Goal: Information Seeking & Learning: Learn about a topic

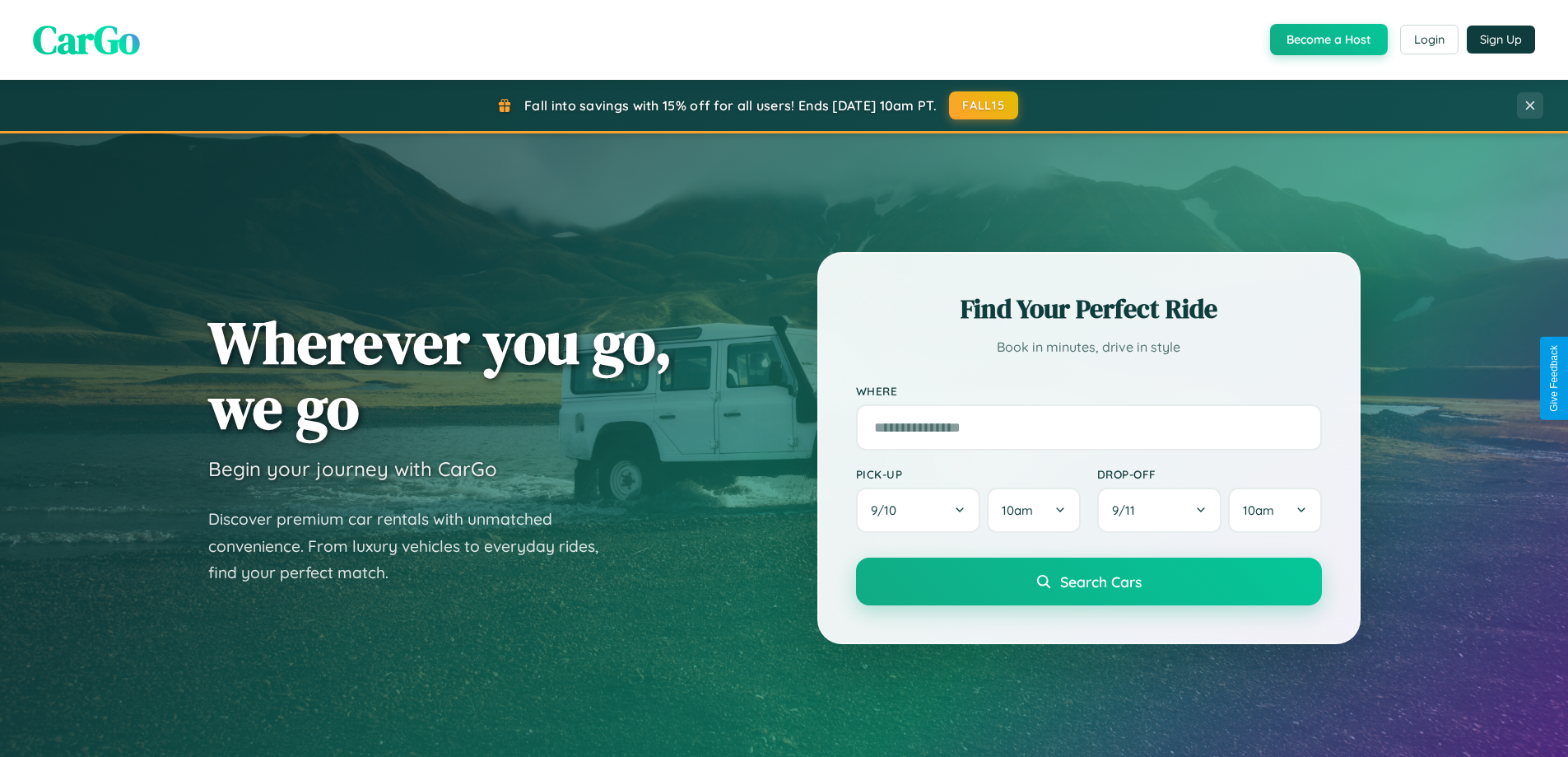
scroll to position [1133, 0]
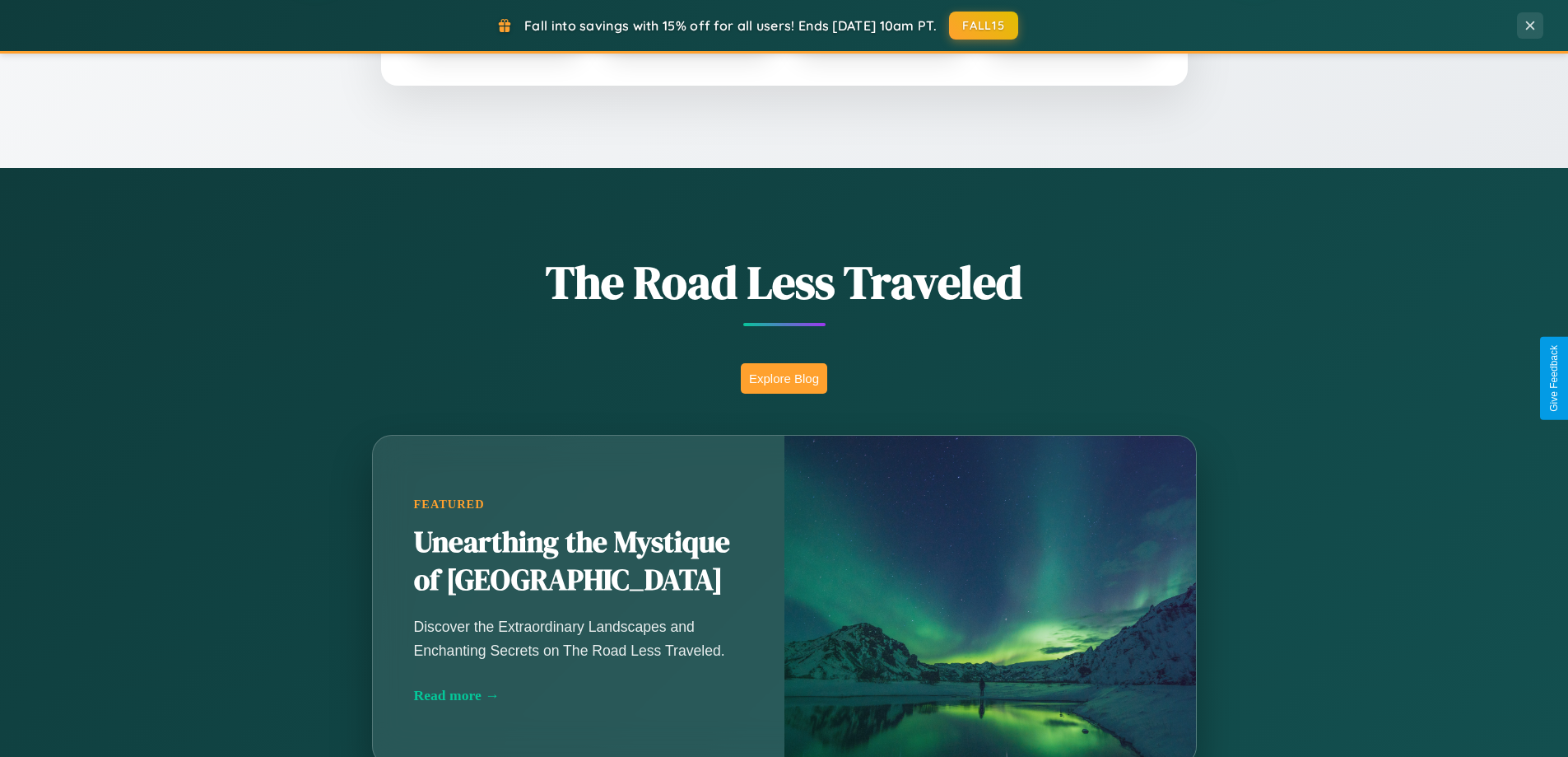
click at [784, 378] on button "Explore Blog" at bounding box center [784, 378] width 86 height 31
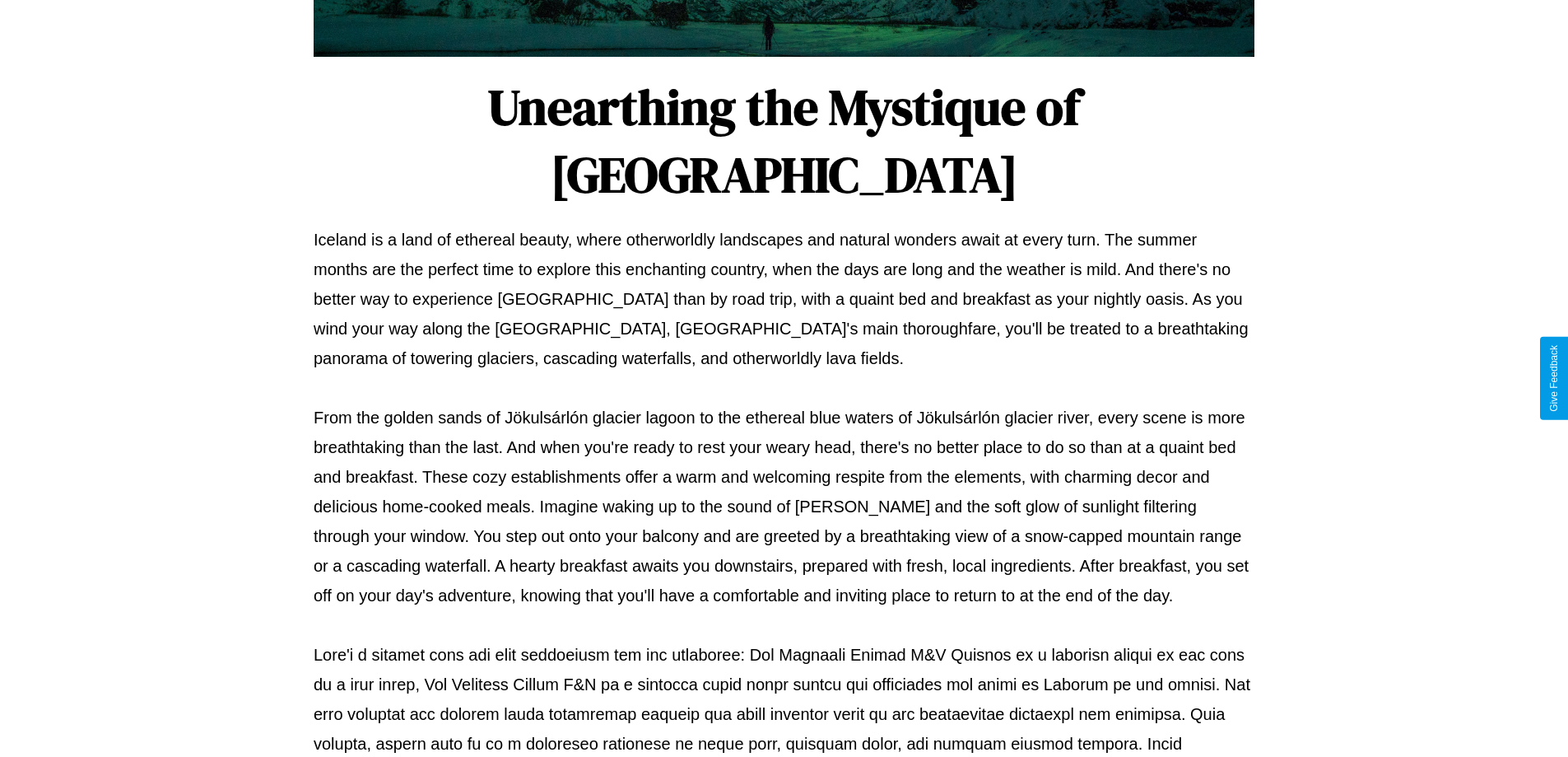
scroll to position [533, 0]
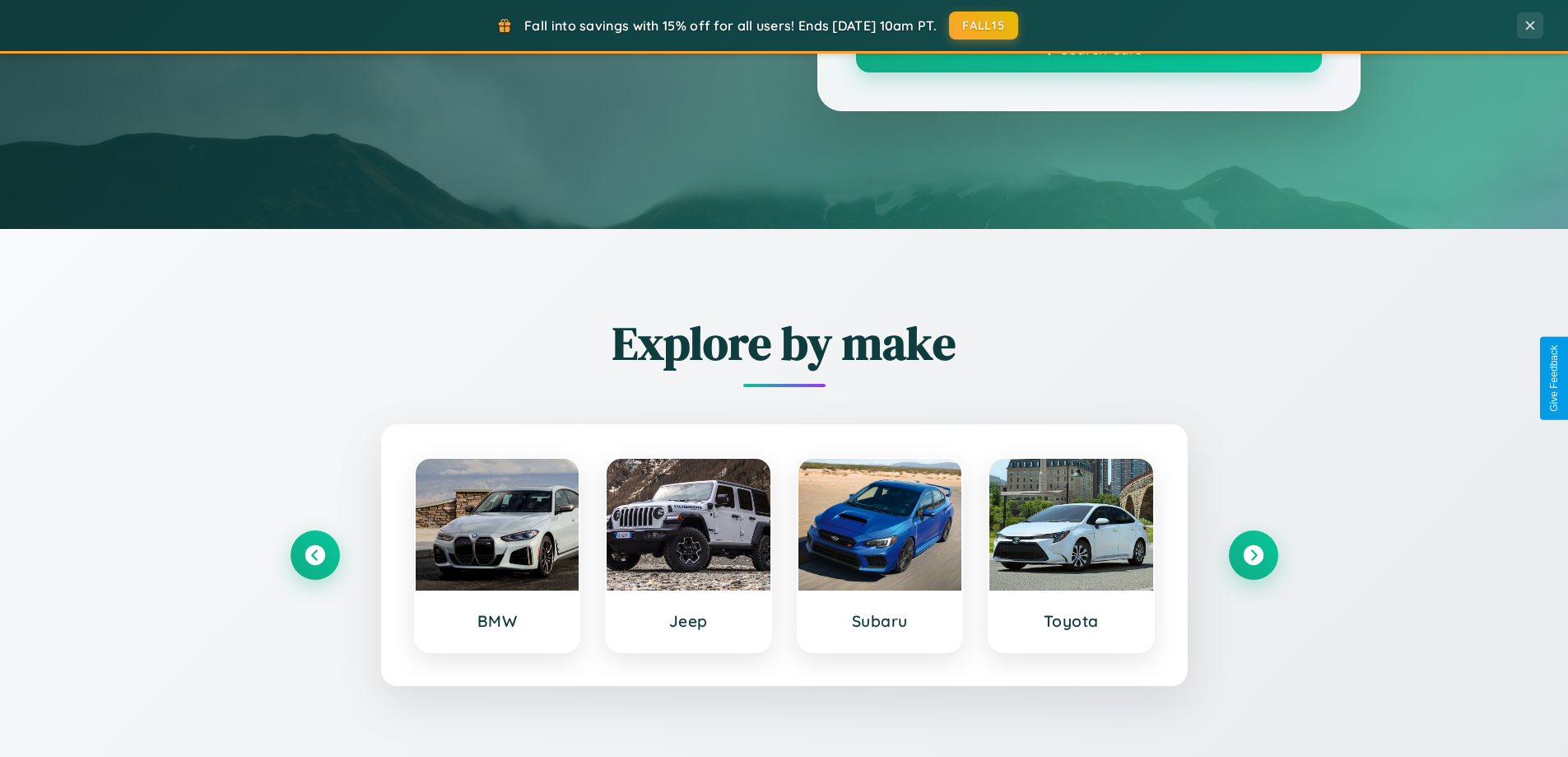
scroll to position [1133, 0]
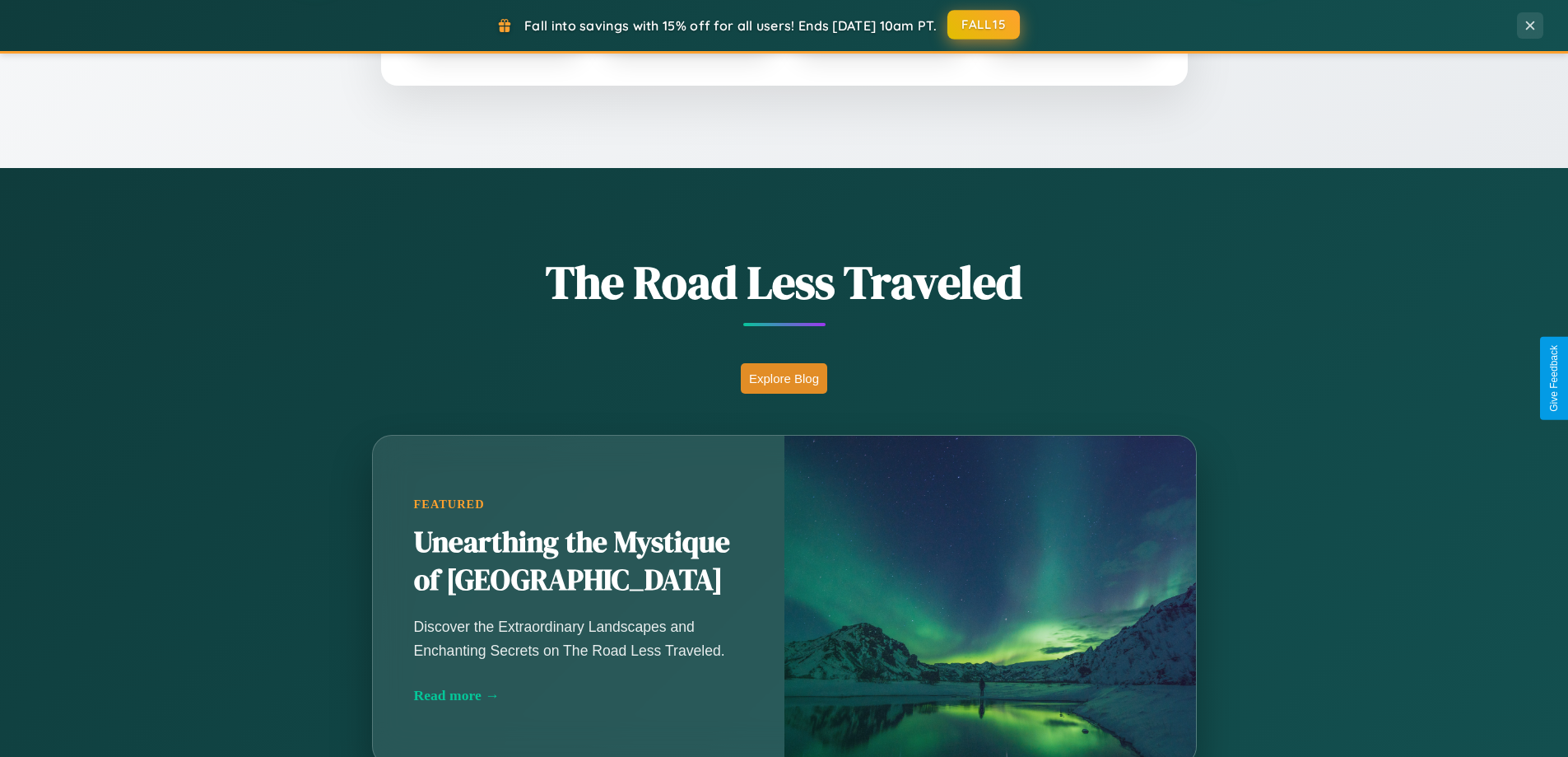
click at [985, 25] on button "FALL15" at bounding box center [984, 25] width 72 height 30
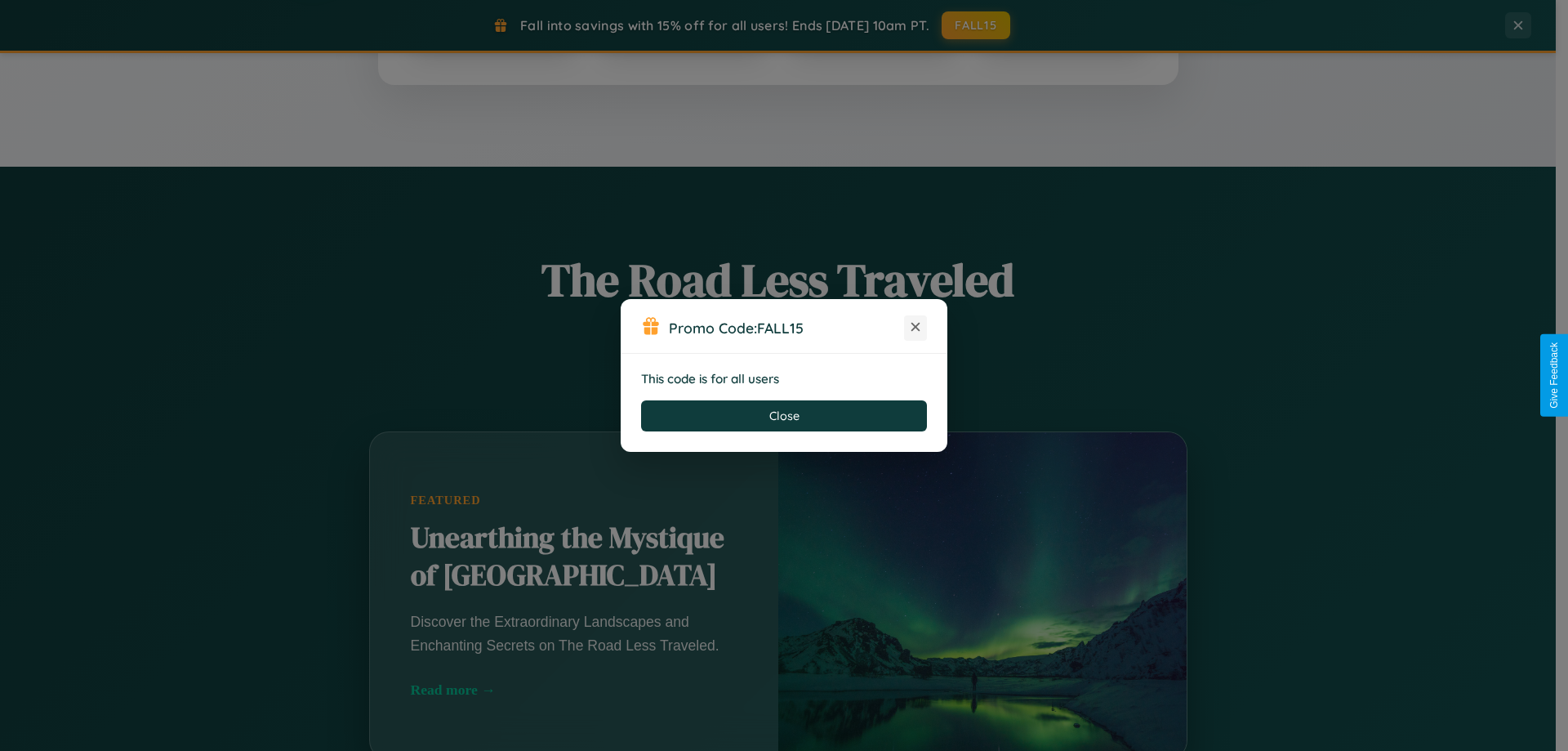
click at [915, 327] on icon at bounding box center [915, 327] width 17 height 17
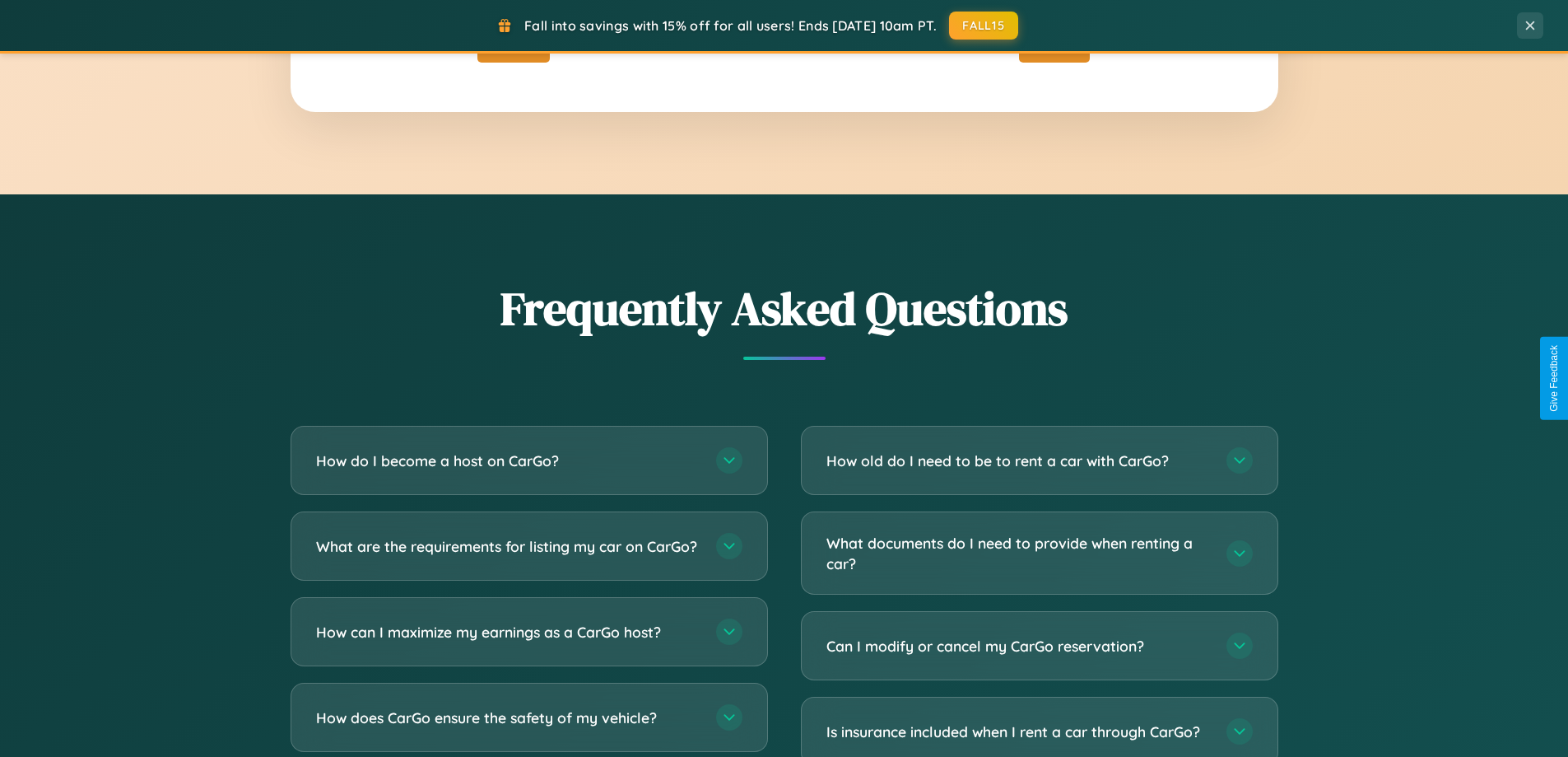
scroll to position [3169, 0]
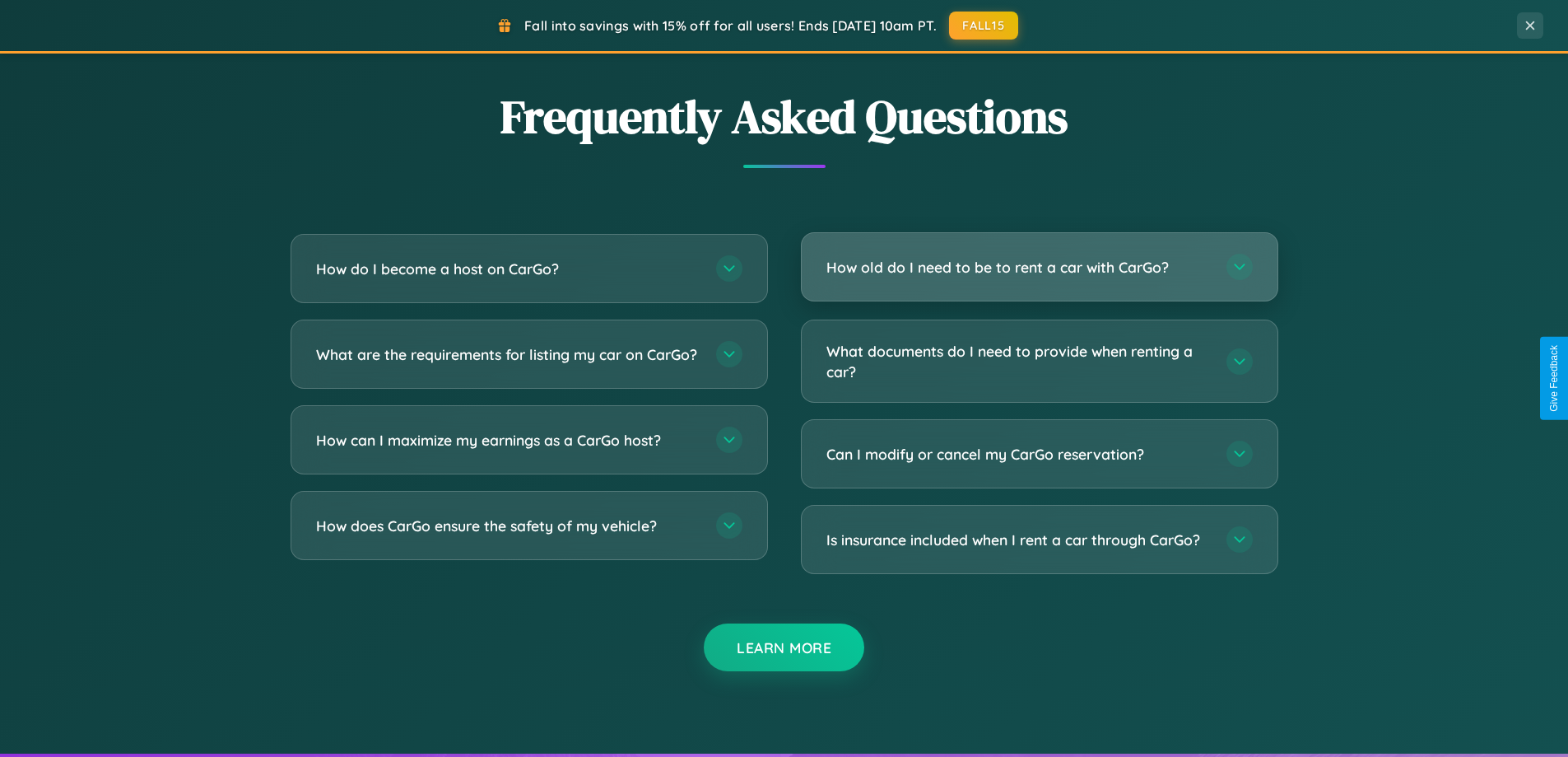
click at [1038, 267] on h3 "How old do I need to be to rent a car with CarGo?" at bounding box center [1018, 267] width 383 height 20
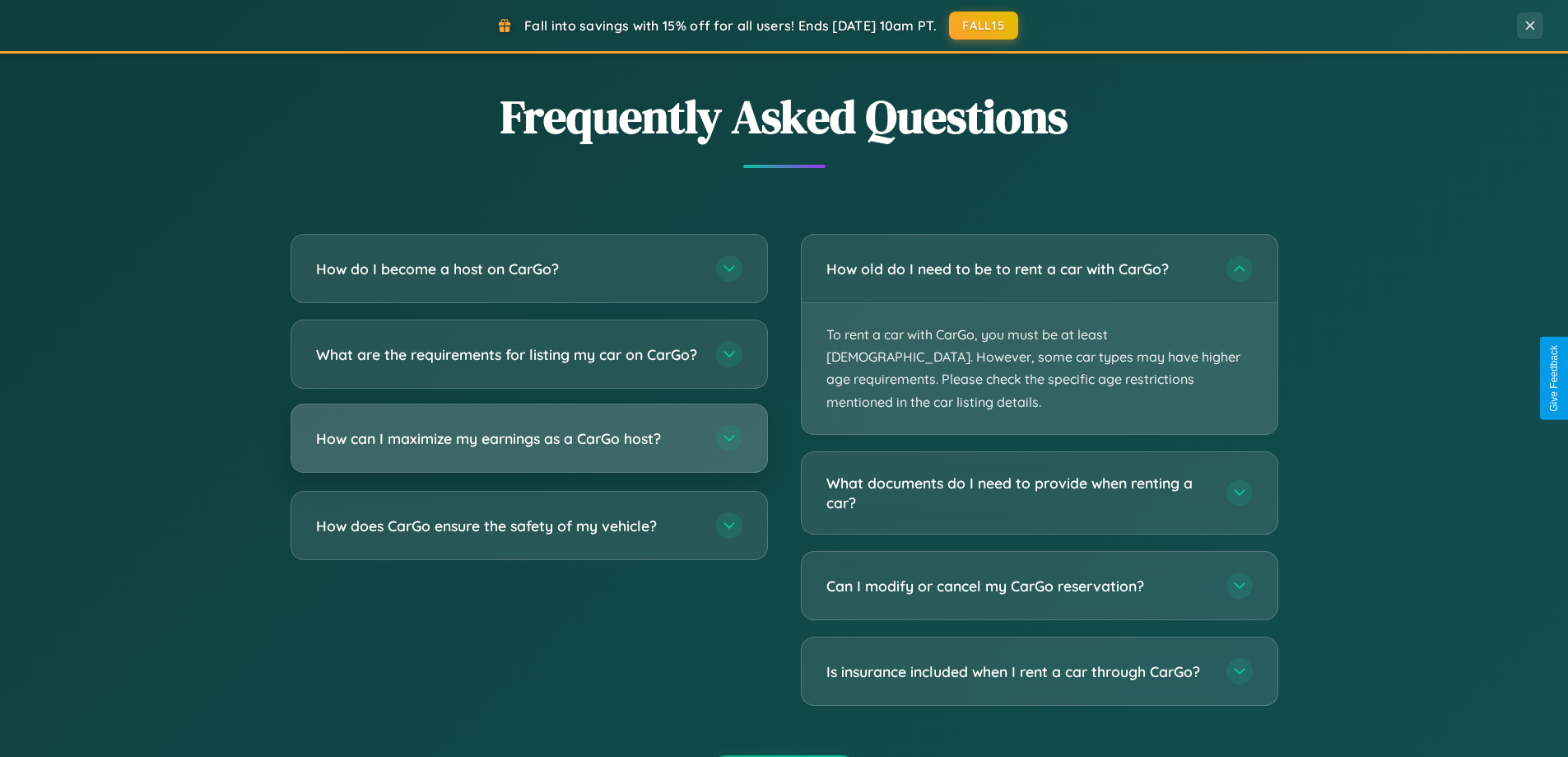
click at [529, 448] on h3 "How can I maximize my earnings as a CarGo host?" at bounding box center [508, 438] width 383 height 20
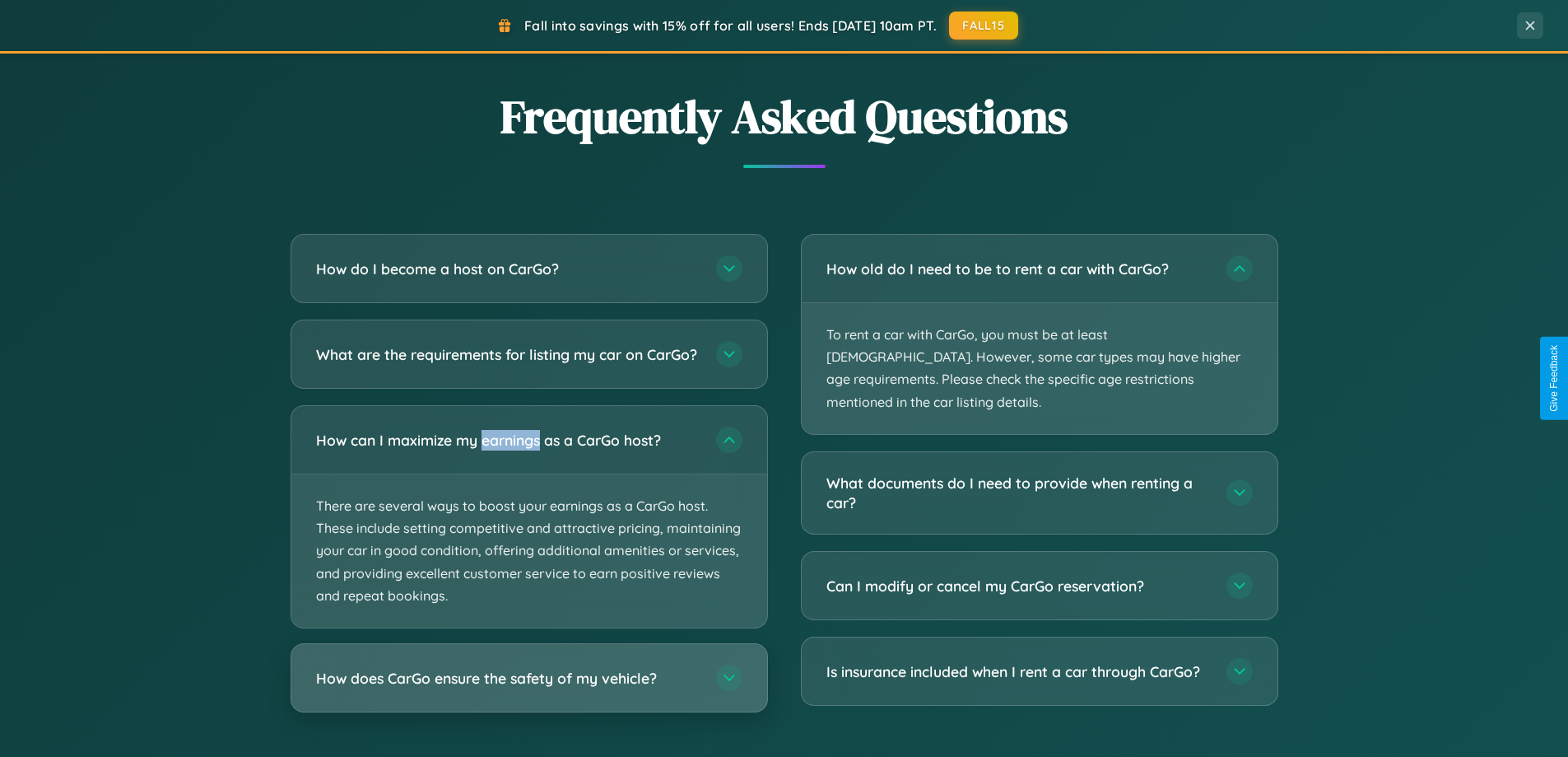
click at [529, 688] on h3 "How does CarGo ensure the safety of my vehicle?" at bounding box center [508, 678] width 383 height 20
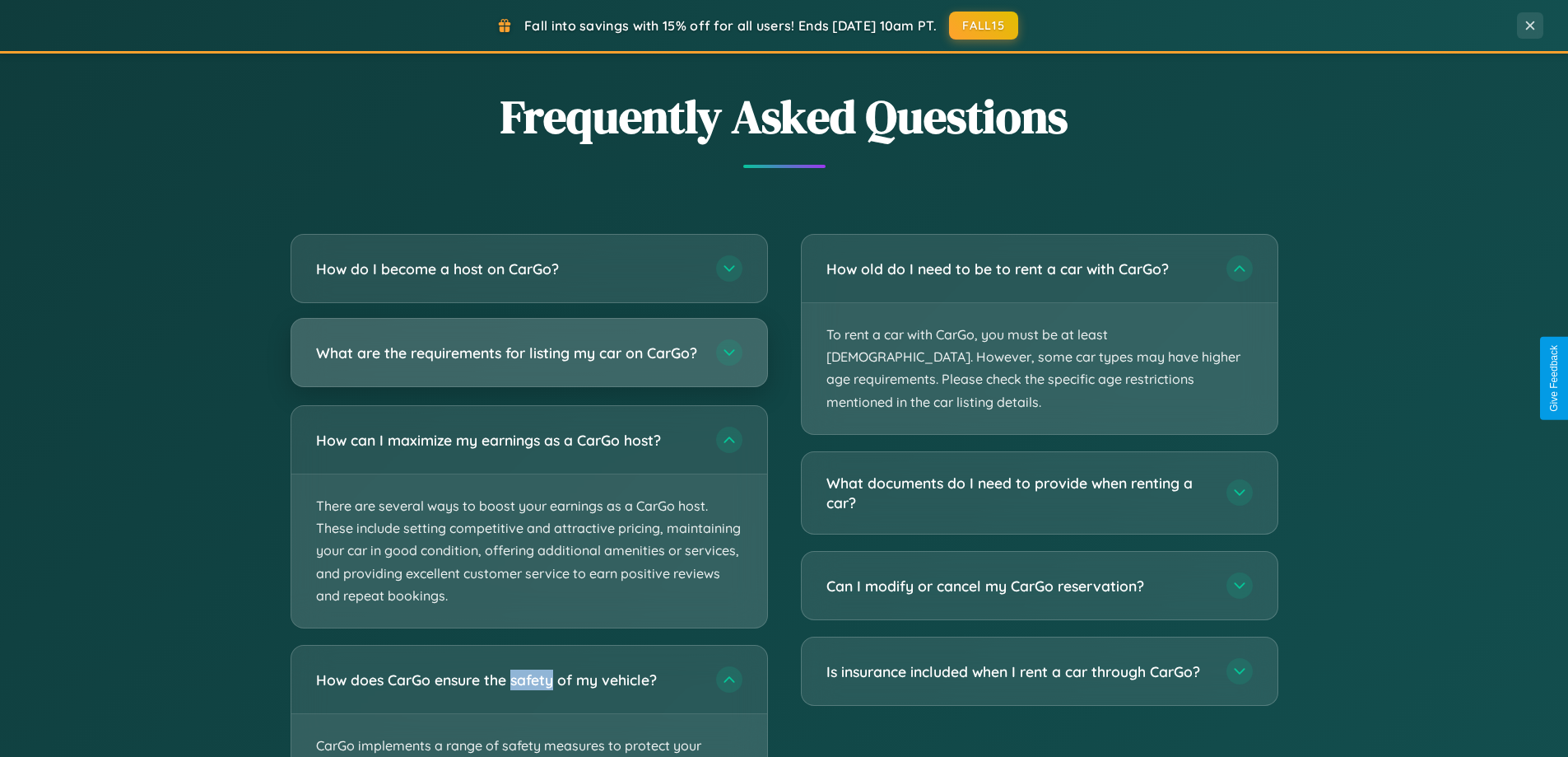
click at [529, 360] on h3 "What are the requirements for listing my car on CarGo?" at bounding box center [508, 353] width 383 height 20
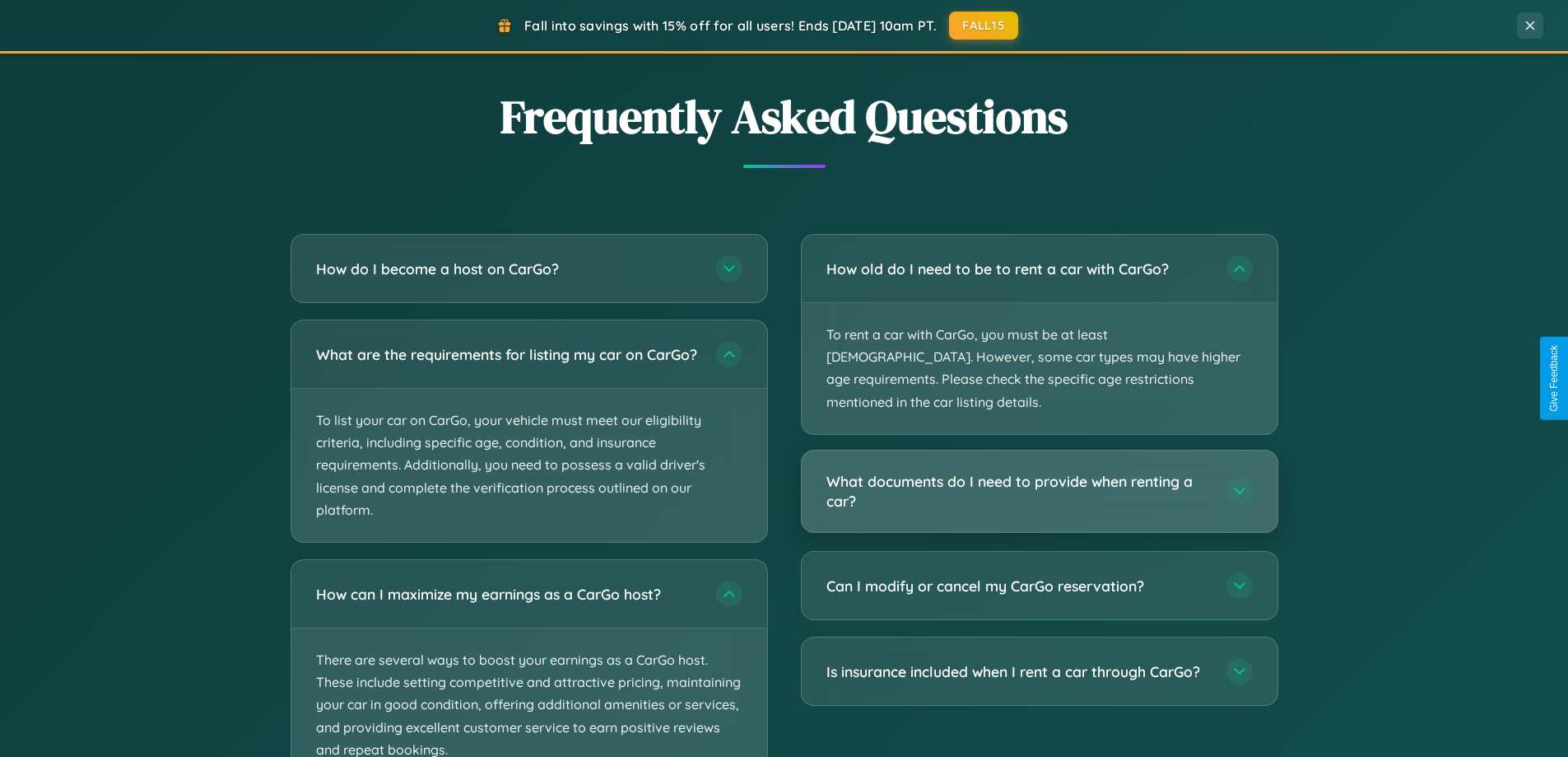
click at [1038, 471] on h3 "What documents do I need to provide when renting a car?" at bounding box center [1018, 491] width 383 height 41
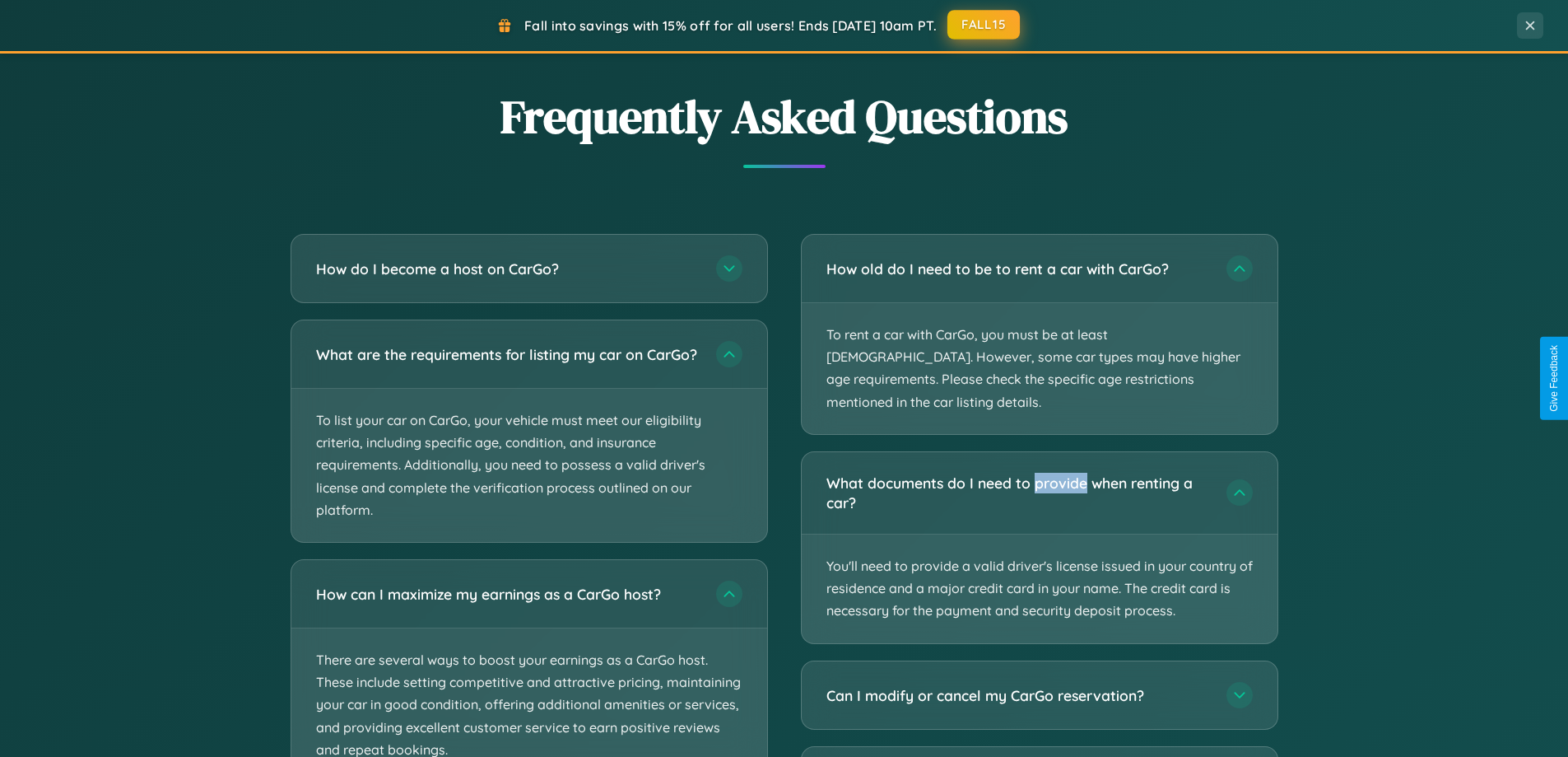
click at [985, 25] on button "FALL15" at bounding box center [984, 25] width 72 height 30
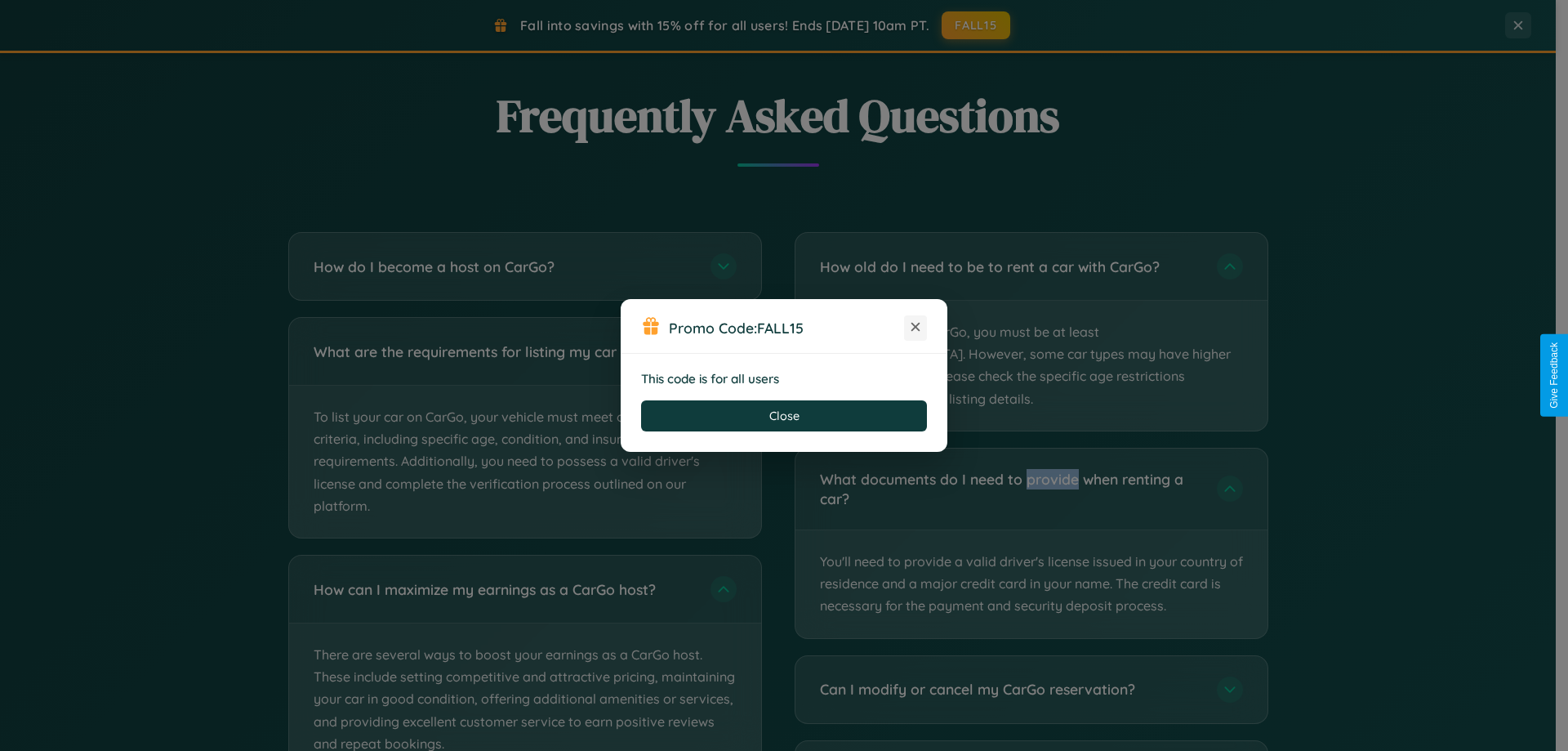
click at [915, 327] on icon at bounding box center [915, 327] width 17 height 17
